Goal: Information Seeking & Learning: Learn about a topic

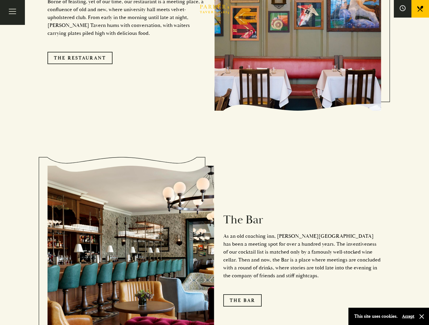
scroll to position [672, 0]
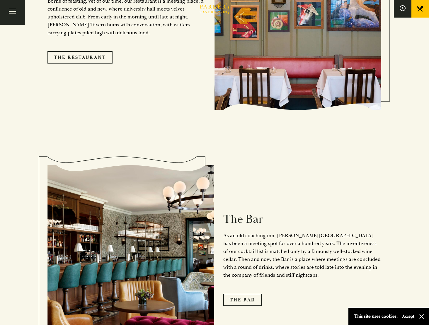
click at [254, 294] on link "The Bar" at bounding box center [242, 300] width 38 height 12
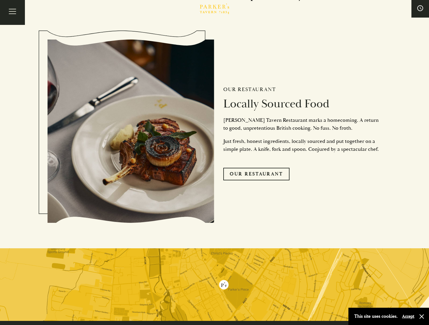
scroll to position [1343, 0]
click at [258, 175] on link "Our Restaurant" at bounding box center [256, 174] width 66 height 12
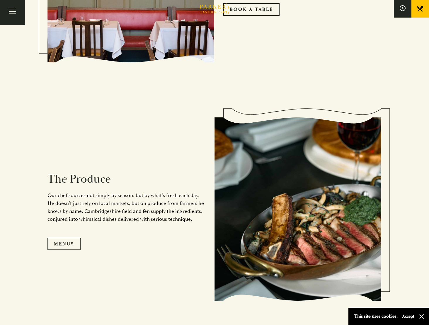
scroll to position [541, 0]
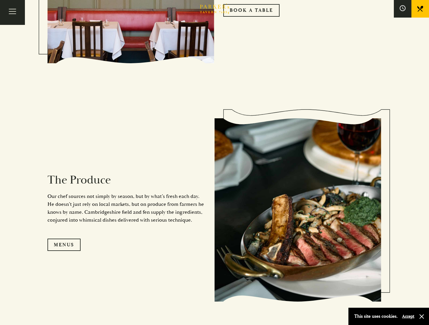
click at [72, 243] on link "Menus" at bounding box center [63, 245] width 33 height 12
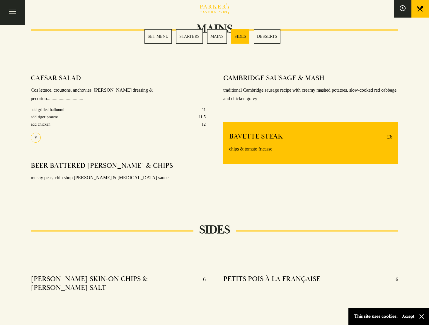
scroll to position [439, 0]
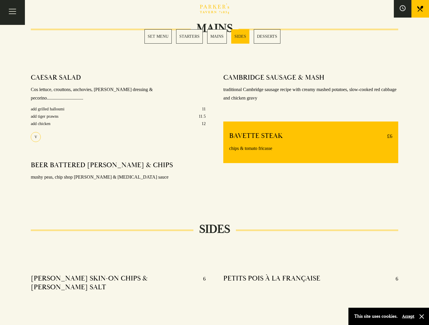
click at [216, 35] on link "MAINS" at bounding box center [217, 36] width 20 height 14
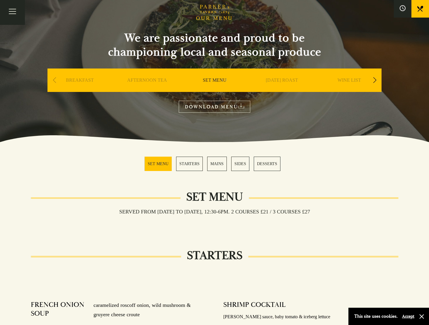
scroll to position [4, 0]
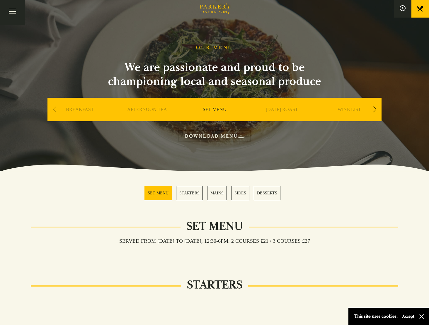
click at [373, 103] on div "Next slide" at bounding box center [375, 109] width 8 height 13
click at [375, 103] on div "Next slide" at bounding box center [375, 109] width 8 height 13
click at [276, 107] on link "A LA CARTE" at bounding box center [281, 118] width 27 height 23
